Goal: Navigation & Orientation: Find specific page/section

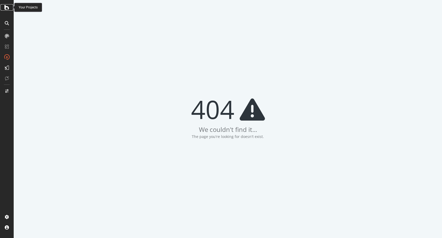
click at [4, 8] on div at bounding box center [7, 7] width 13 height 6
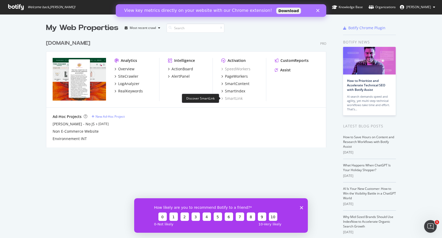
click at [235, 100] on div "SmartLink" at bounding box center [232, 98] width 21 height 5
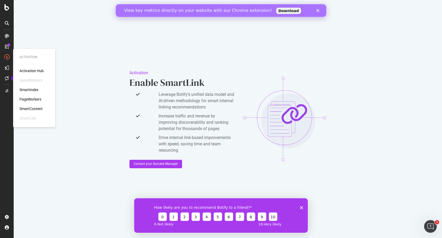
click at [33, 109] on div "SmartContent" at bounding box center [30, 108] width 23 height 5
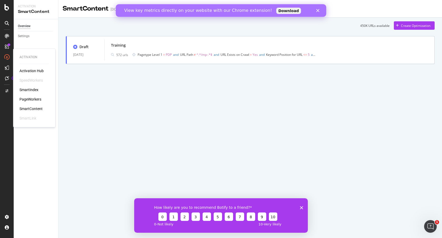
click at [35, 100] on div "PageWorkers" at bounding box center [30, 99] width 22 height 5
